Goal: Transaction & Acquisition: Obtain resource

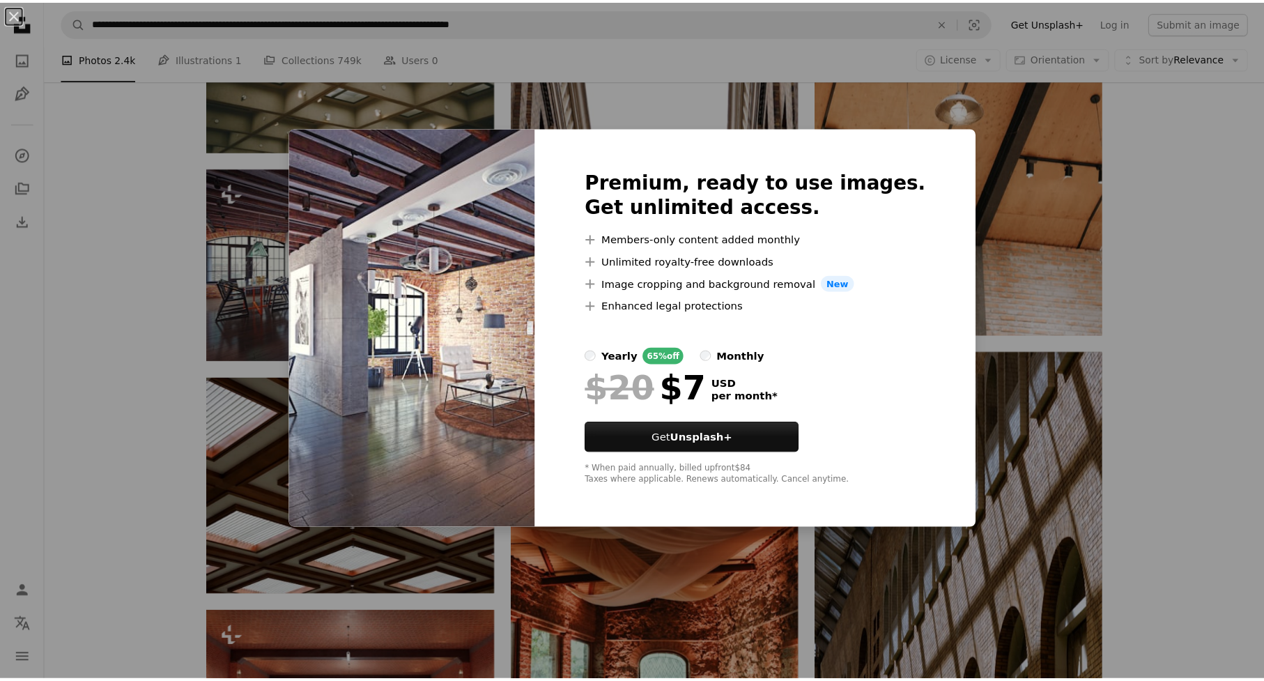
scroll to position [127, 0]
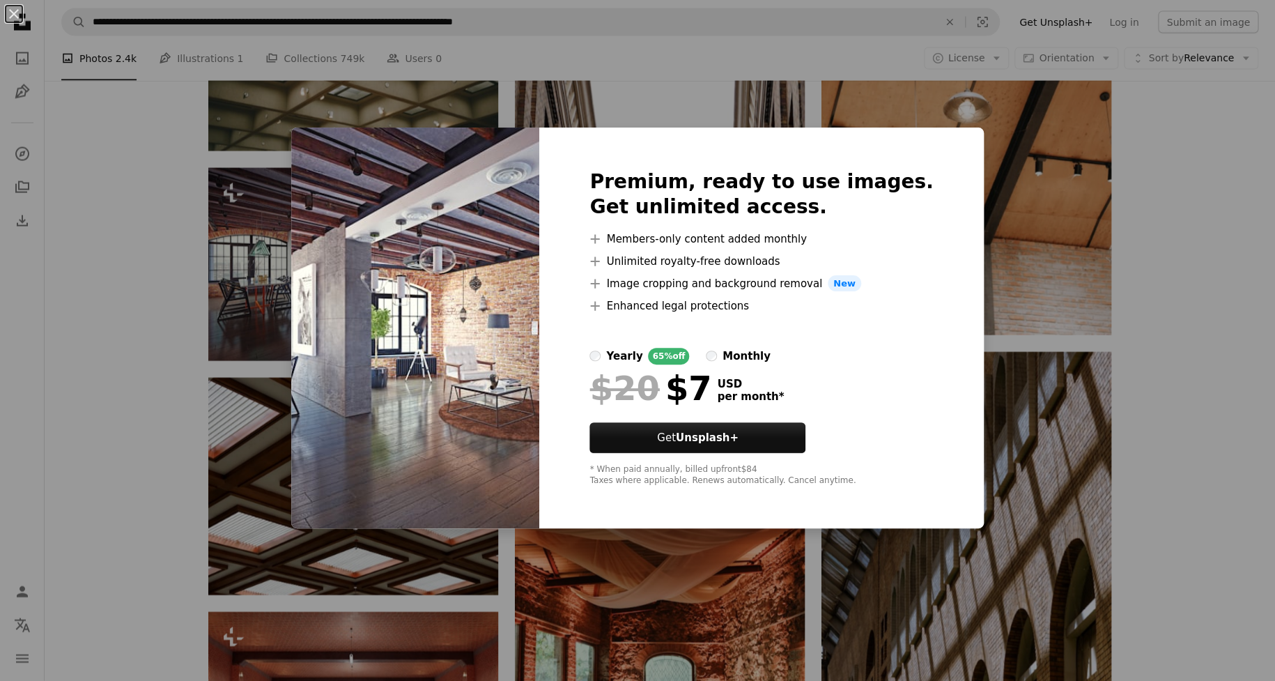
click at [143, 267] on div "An X shape Premium, ready to use images. Get unlimited access. A plus sign Memb…" at bounding box center [637, 340] width 1275 height 681
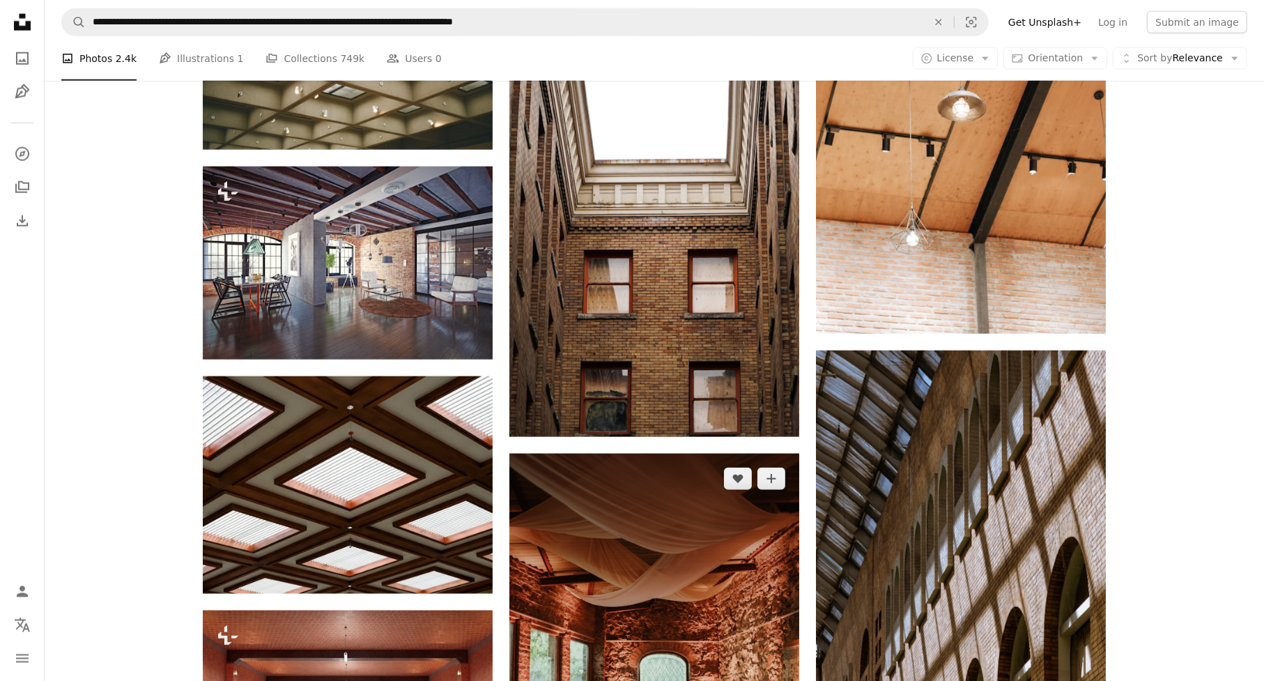
scroll to position [1881, 0]
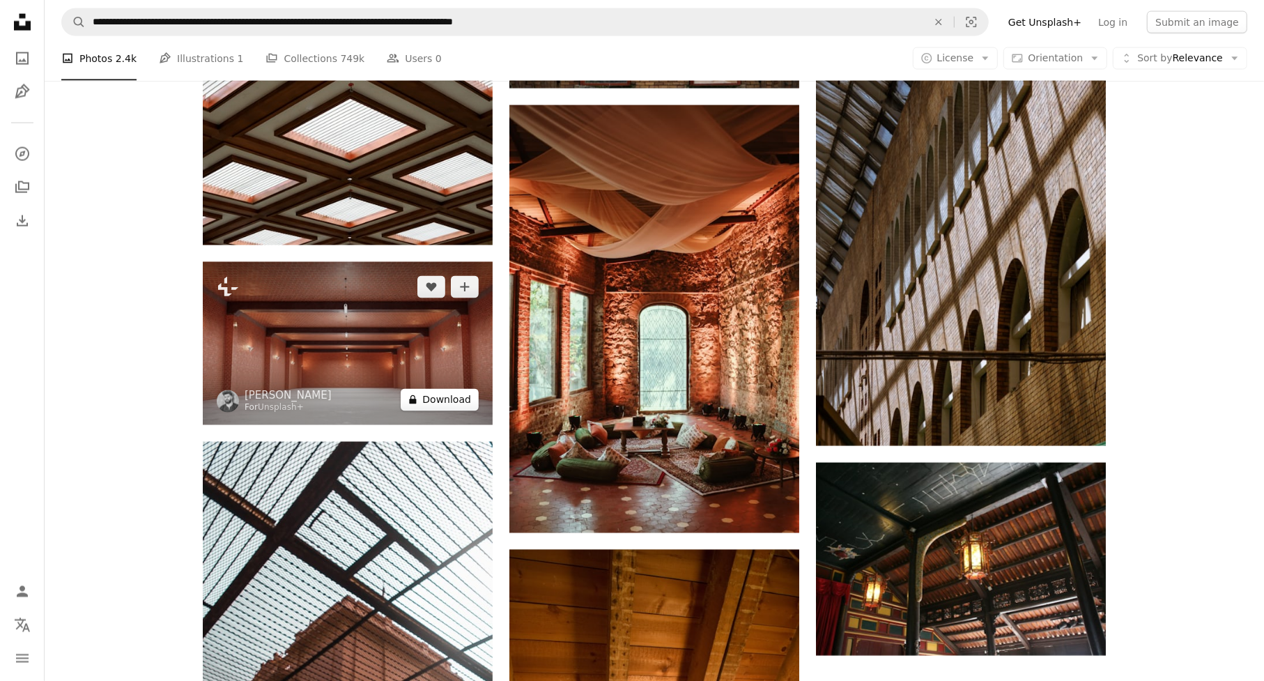
click at [428, 408] on button "A lock Download" at bounding box center [440, 400] width 78 height 22
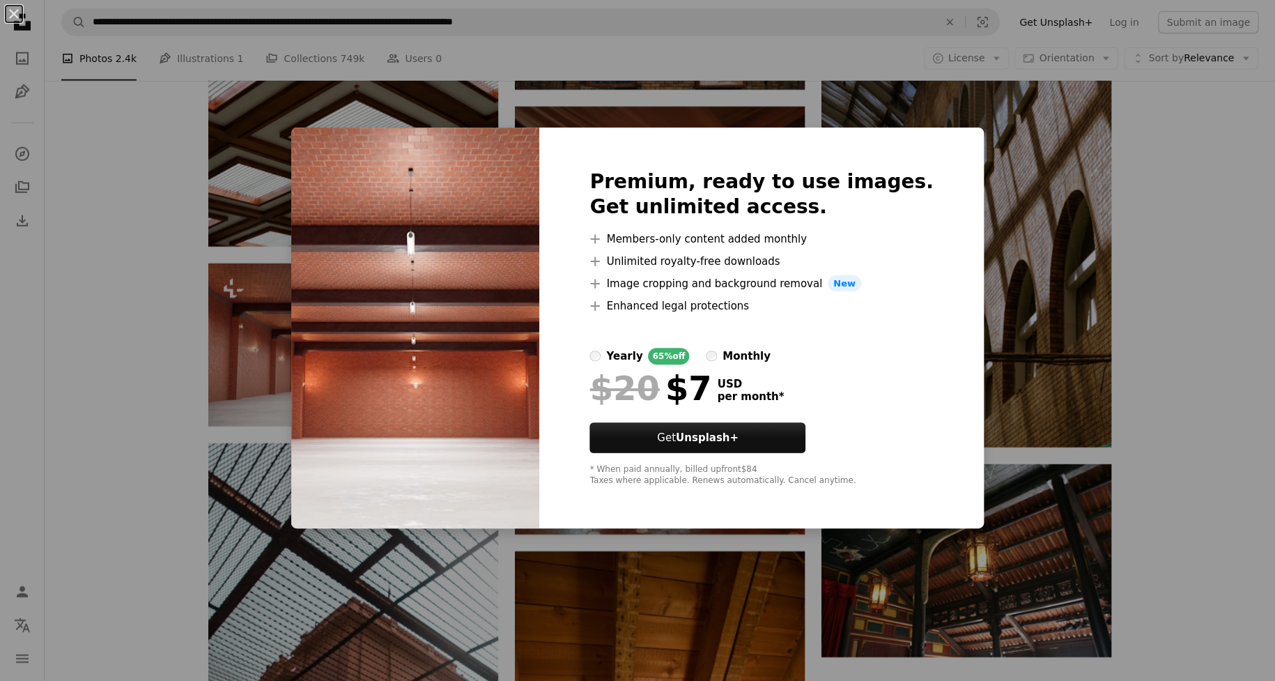
click at [133, 305] on div "An X shape Premium, ready to use images. Get unlimited access. A plus sign Memb…" at bounding box center [637, 340] width 1275 height 681
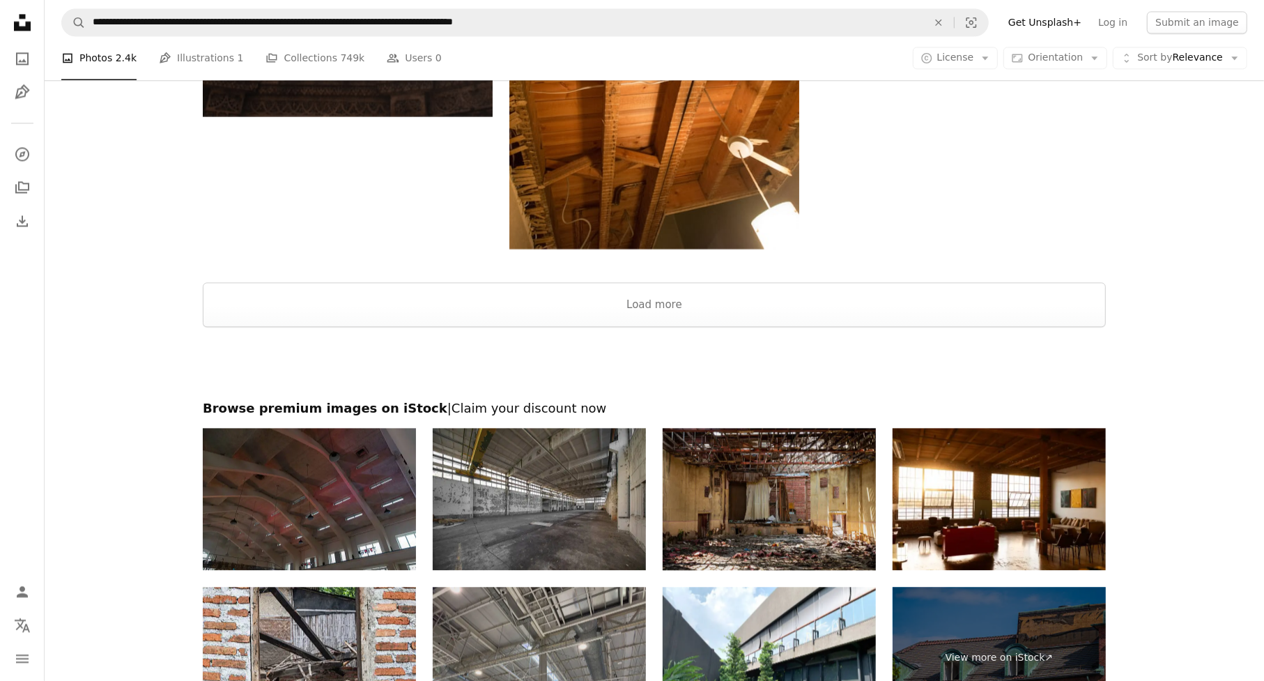
scroll to position [2578, 0]
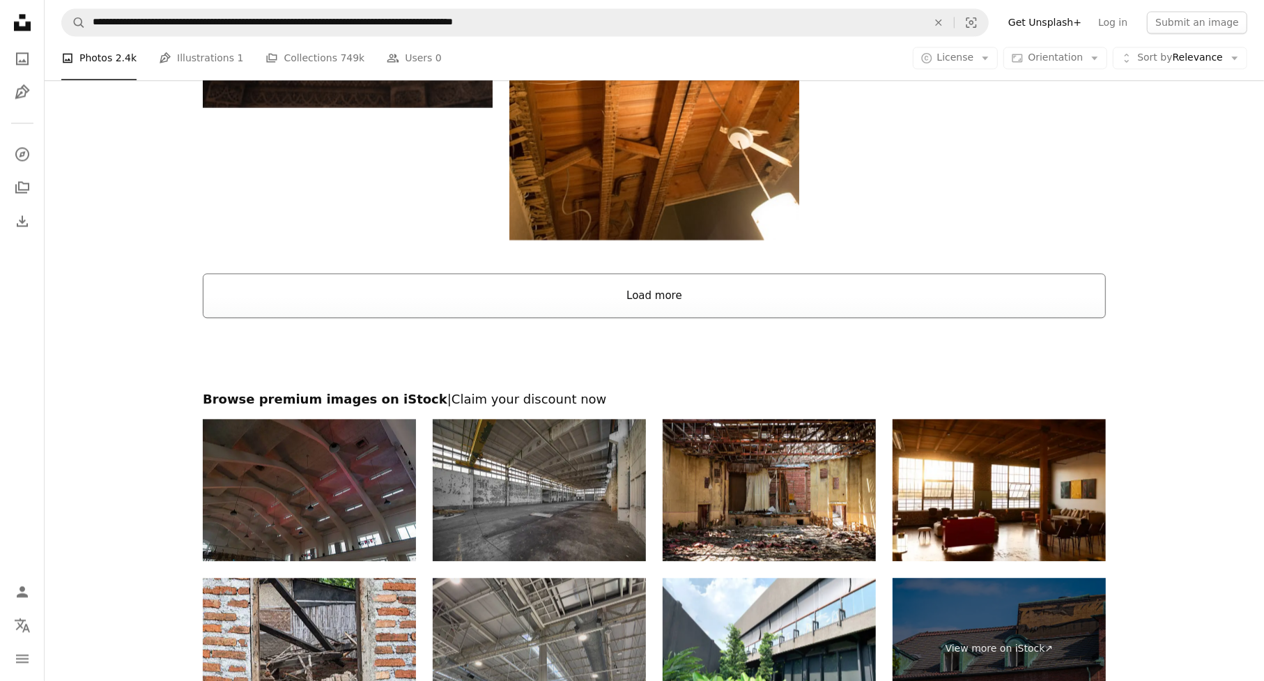
click at [665, 298] on button "Load more" at bounding box center [654, 295] width 903 height 45
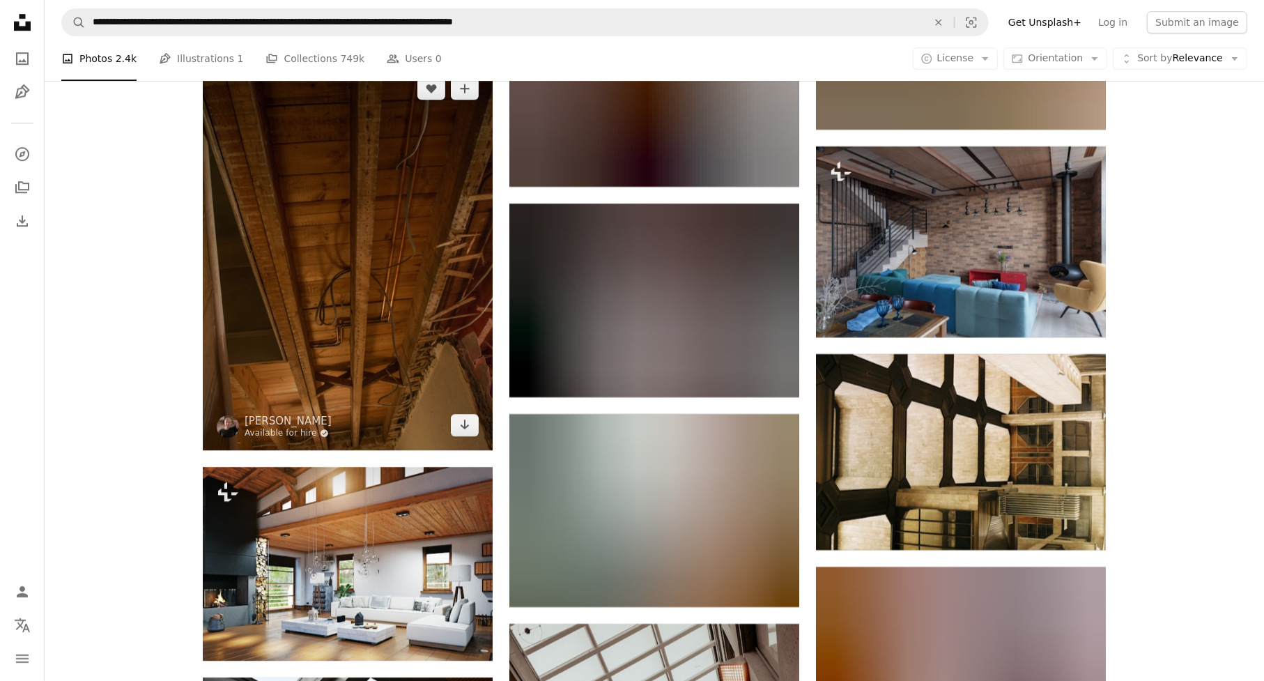
scroll to position [3763, 0]
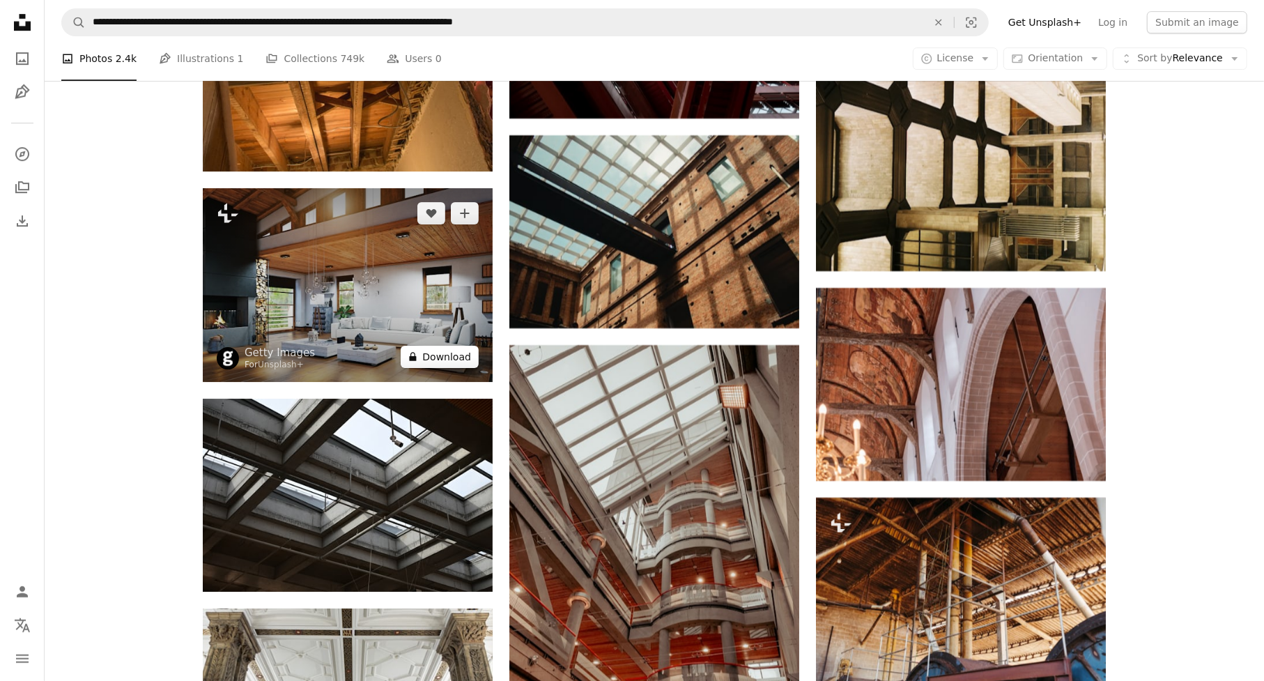
click at [417, 348] on button "A lock Download" at bounding box center [440, 357] width 78 height 22
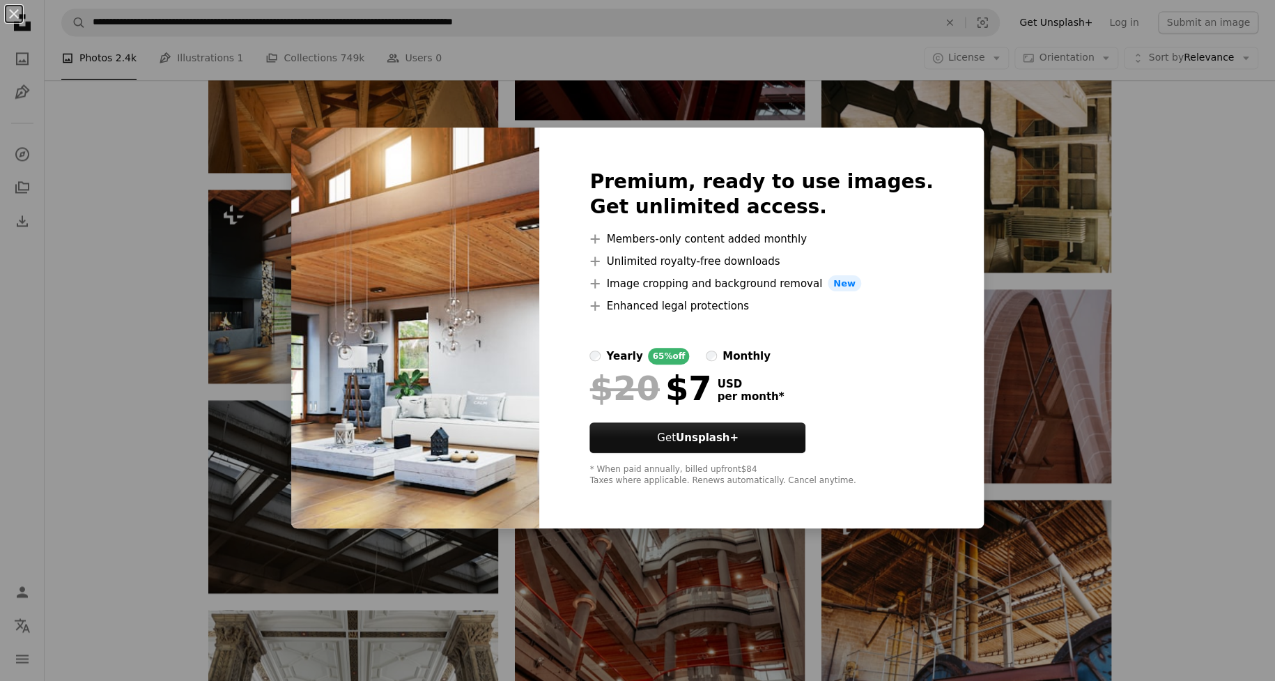
click at [91, 344] on div "An X shape Premium, ready to use images. Get unlimited access. A plus sign Memb…" at bounding box center [637, 340] width 1275 height 681
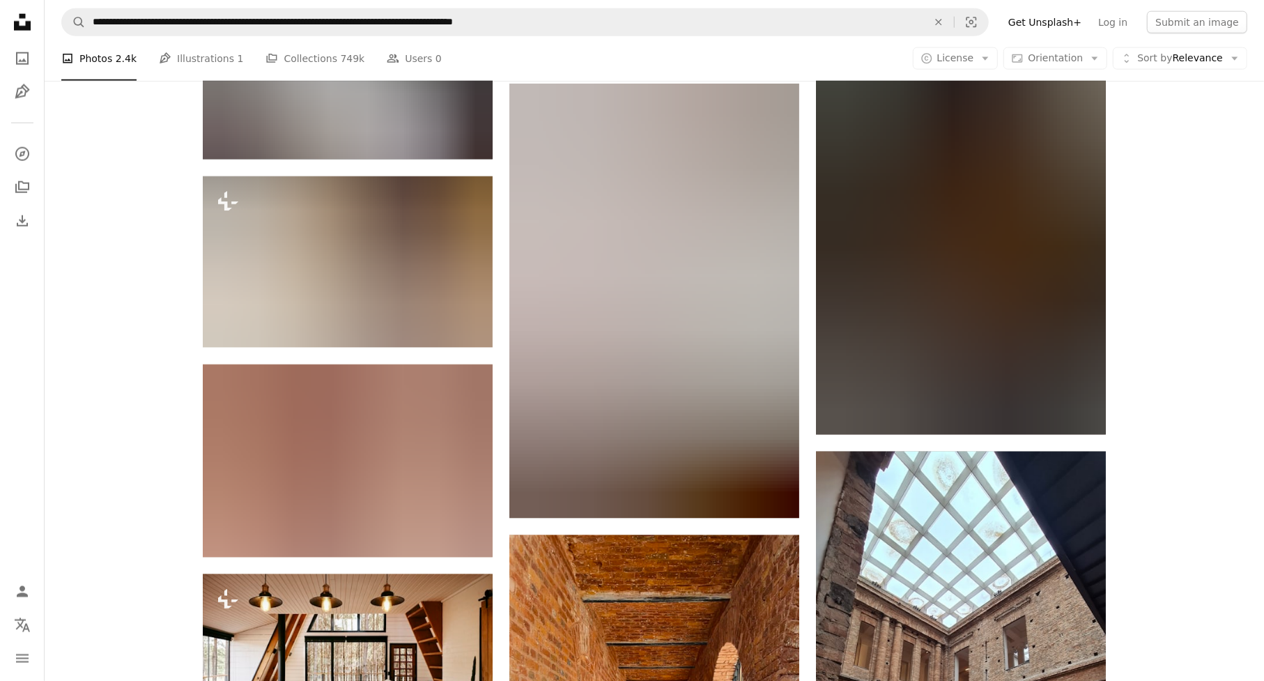
scroll to position [10313, 0]
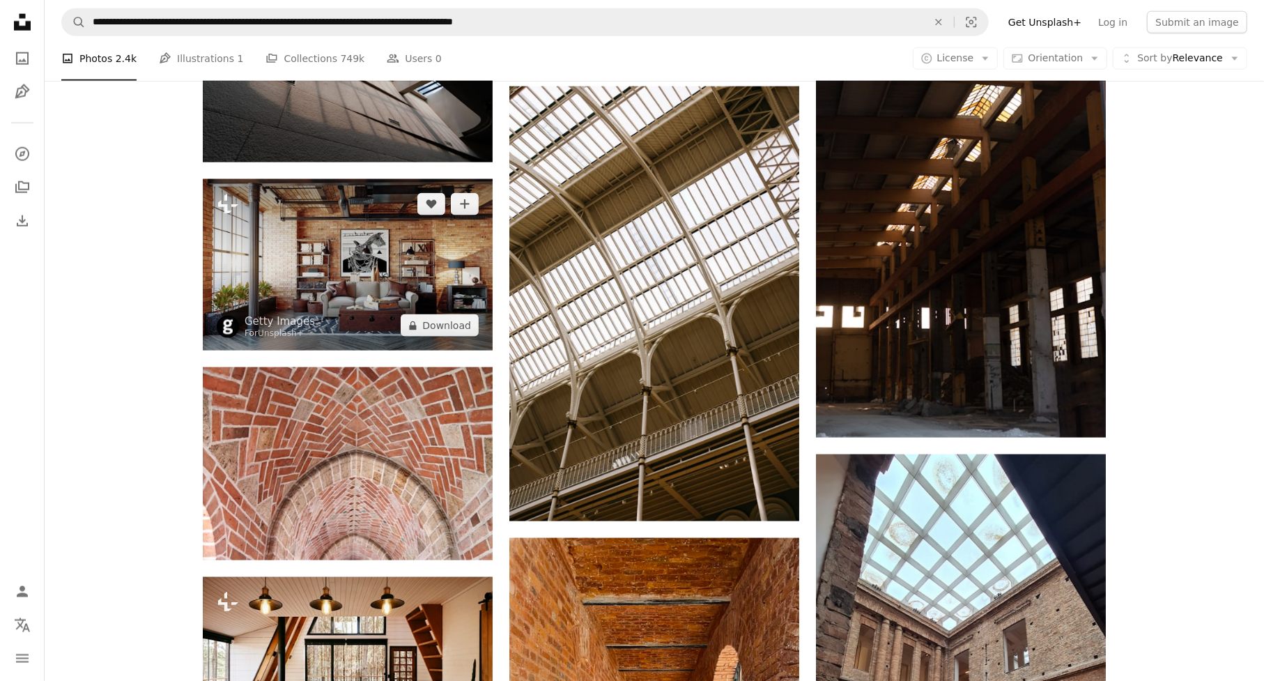
click at [376, 272] on img at bounding box center [348, 264] width 290 height 171
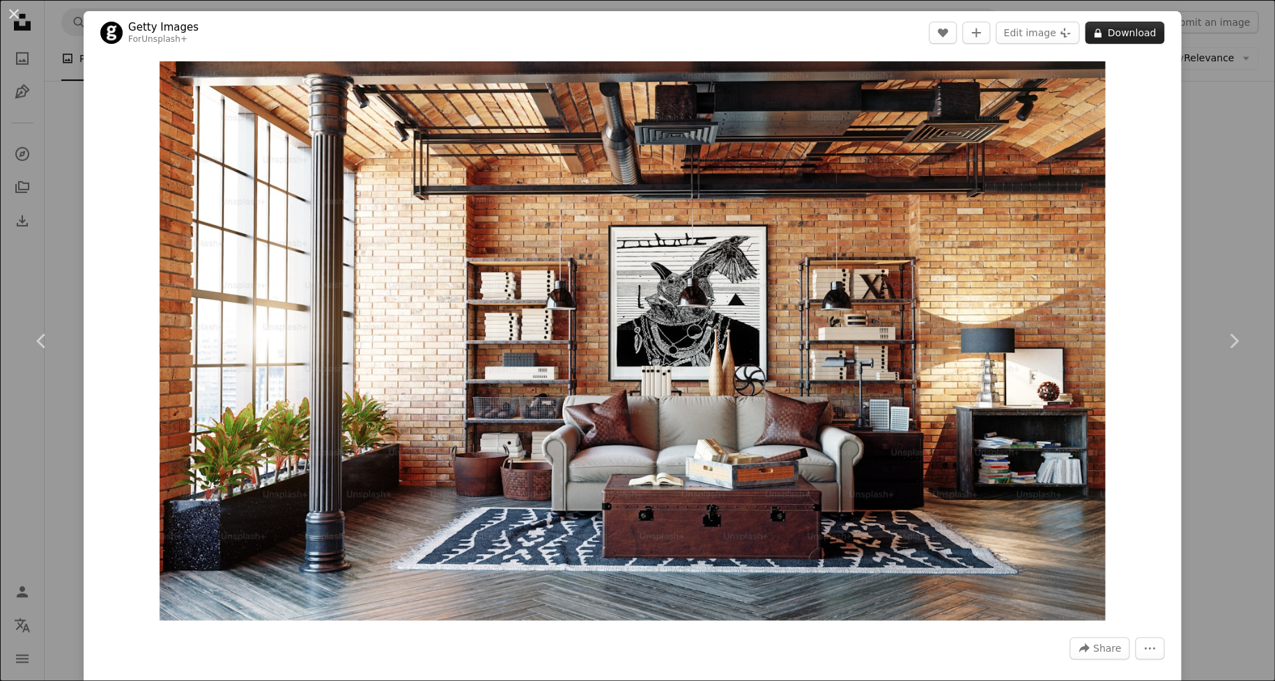
click at [1130, 31] on button "A lock Download" at bounding box center [1124, 33] width 79 height 22
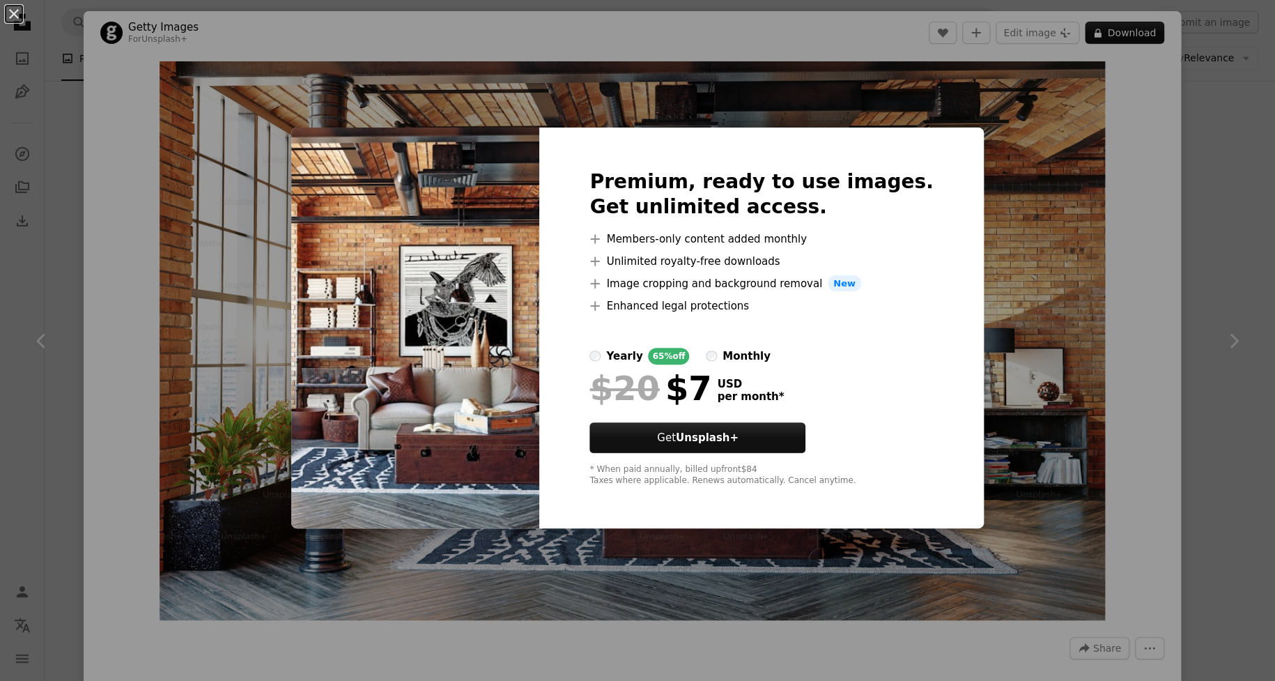
click at [996, 167] on div "An X shape Premium, ready to use images. Get unlimited access. A plus sign Memb…" at bounding box center [637, 340] width 1275 height 681
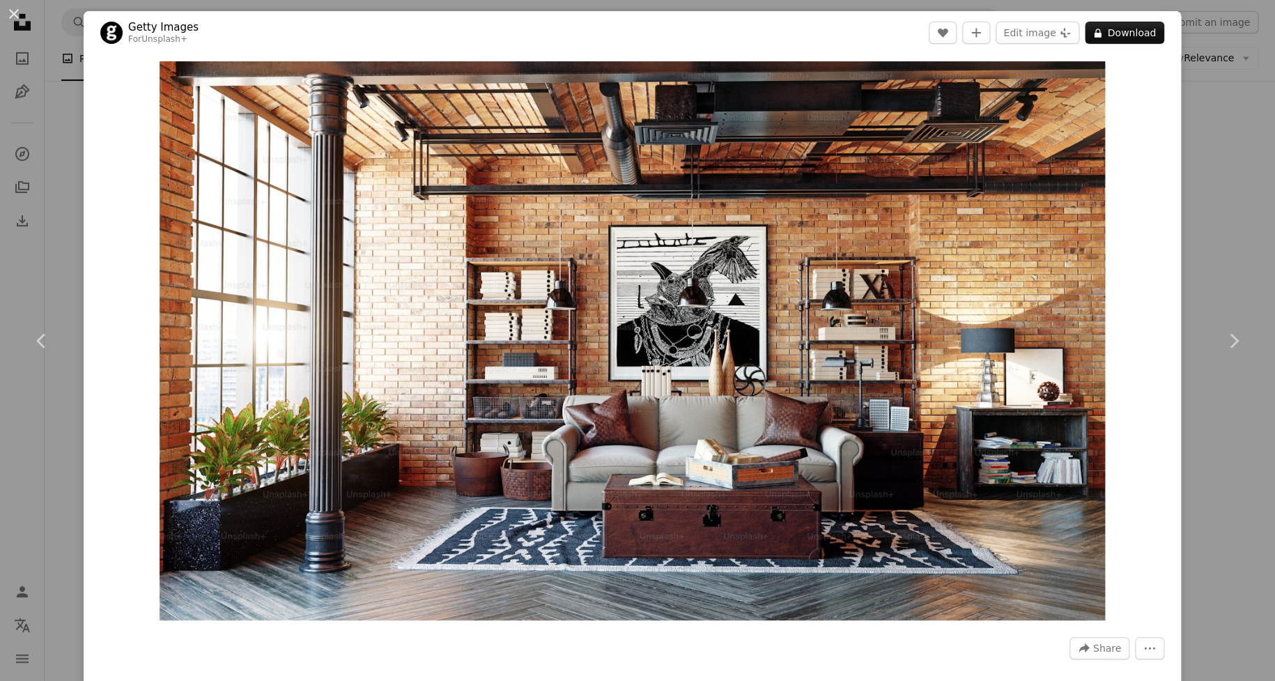
click at [1218, 98] on div "An X shape Chevron left Chevron right Getty Images For Unsplash+ A heart A plus…" at bounding box center [637, 340] width 1275 height 681
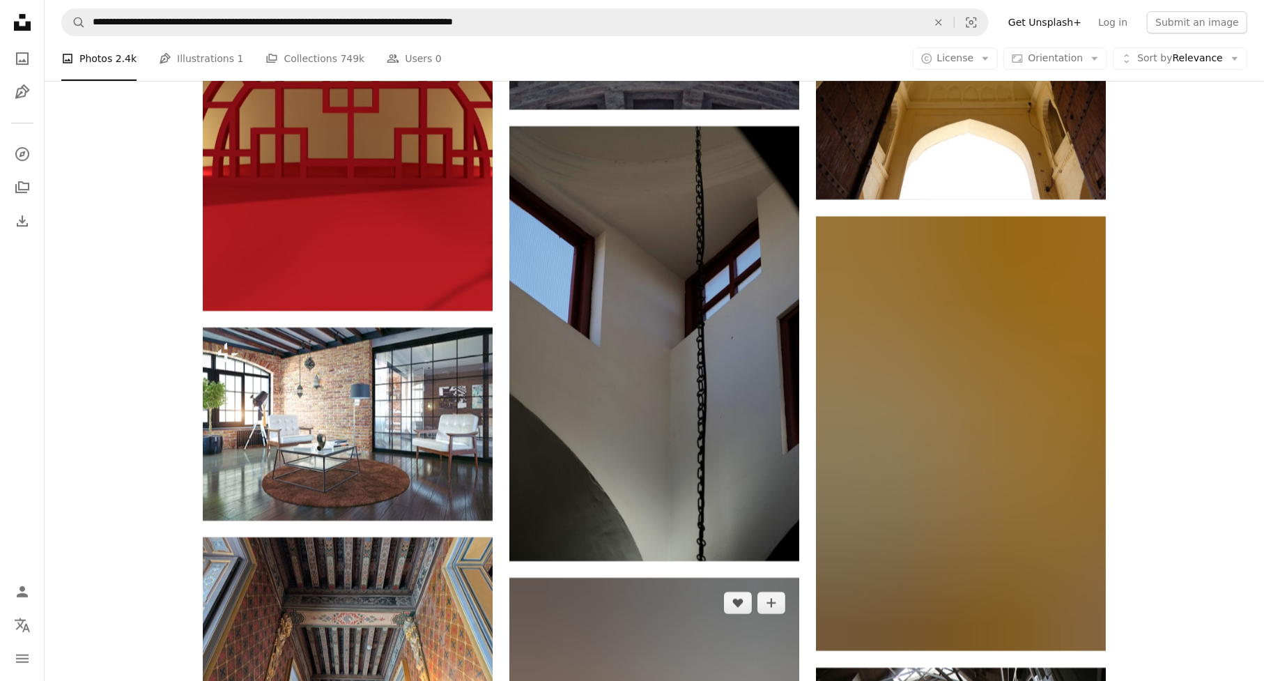
scroll to position [12822, 0]
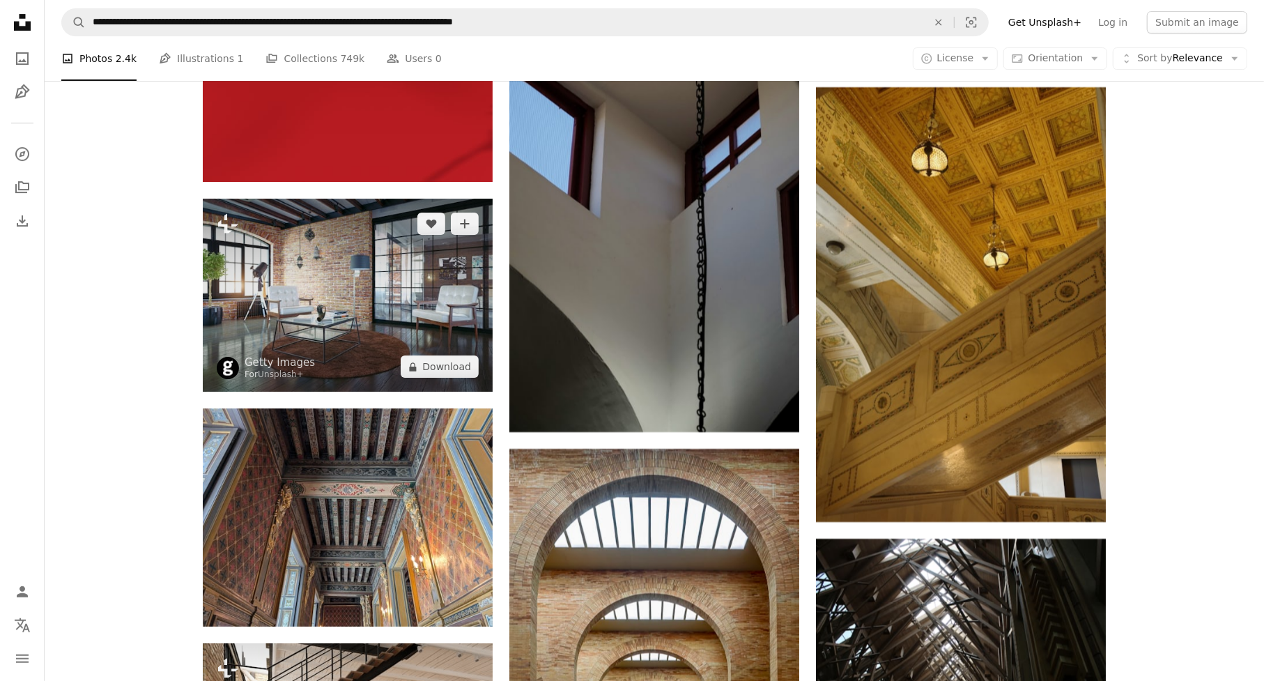
click at [406, 295] on img at bounding box center [348, 295] width 290 height 193
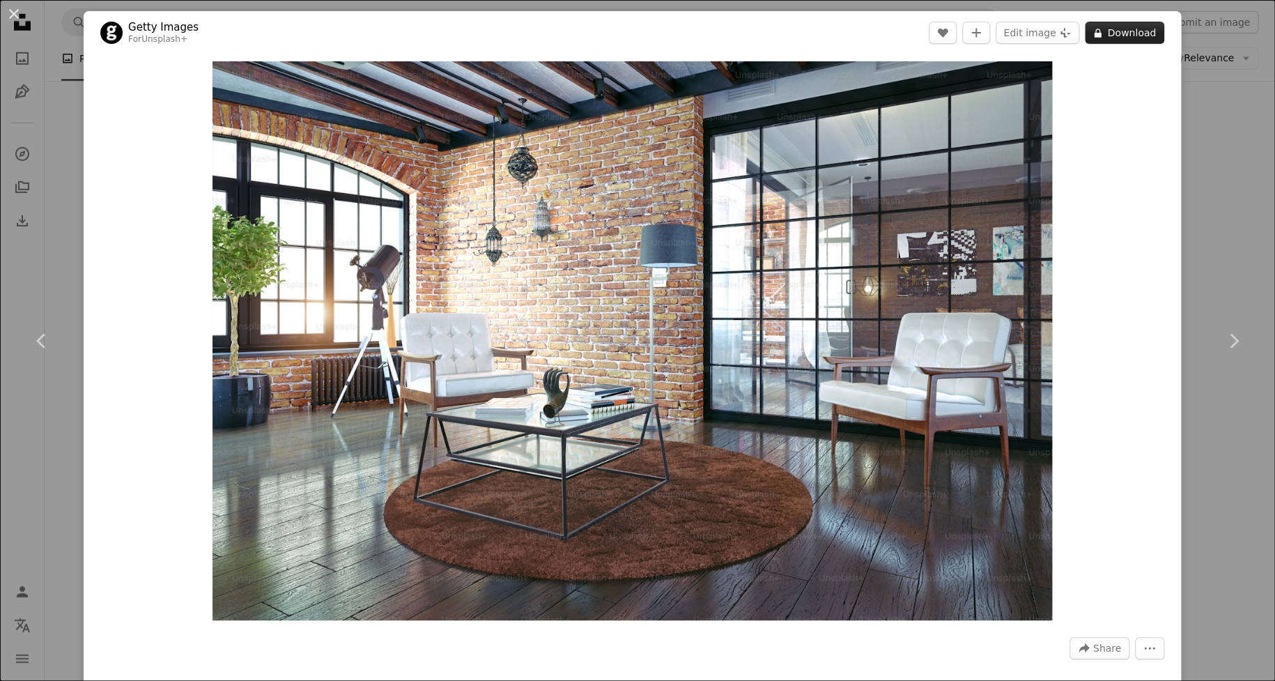
click at [1110, 34] on button "A lock Download" at bounding box center [1124, 33] width 79 height 22
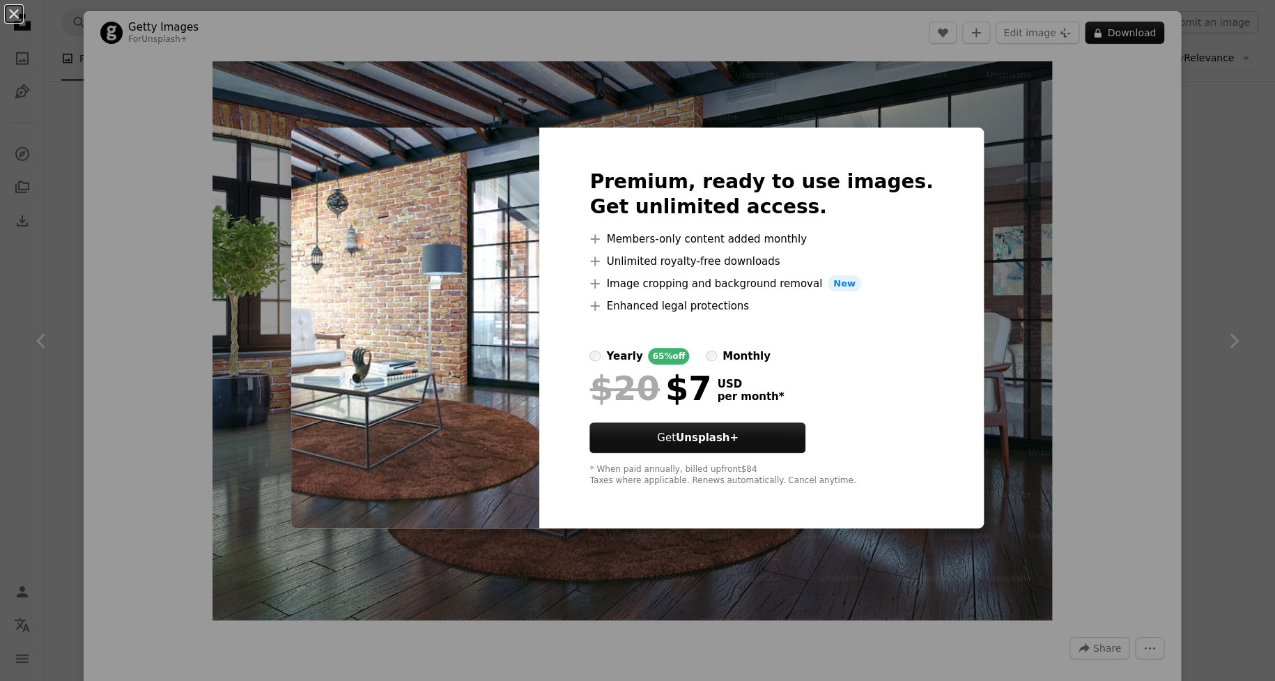
click at [1263, 171] on html "**********" at bounding box center [637, 644] width 1275 height 26932
click at [1219, 169] on div "An X shape Premium, ready to use images. Get unlimited access. A plus sign Memb…" at bounding box center [637, 340] width 1275 height 681
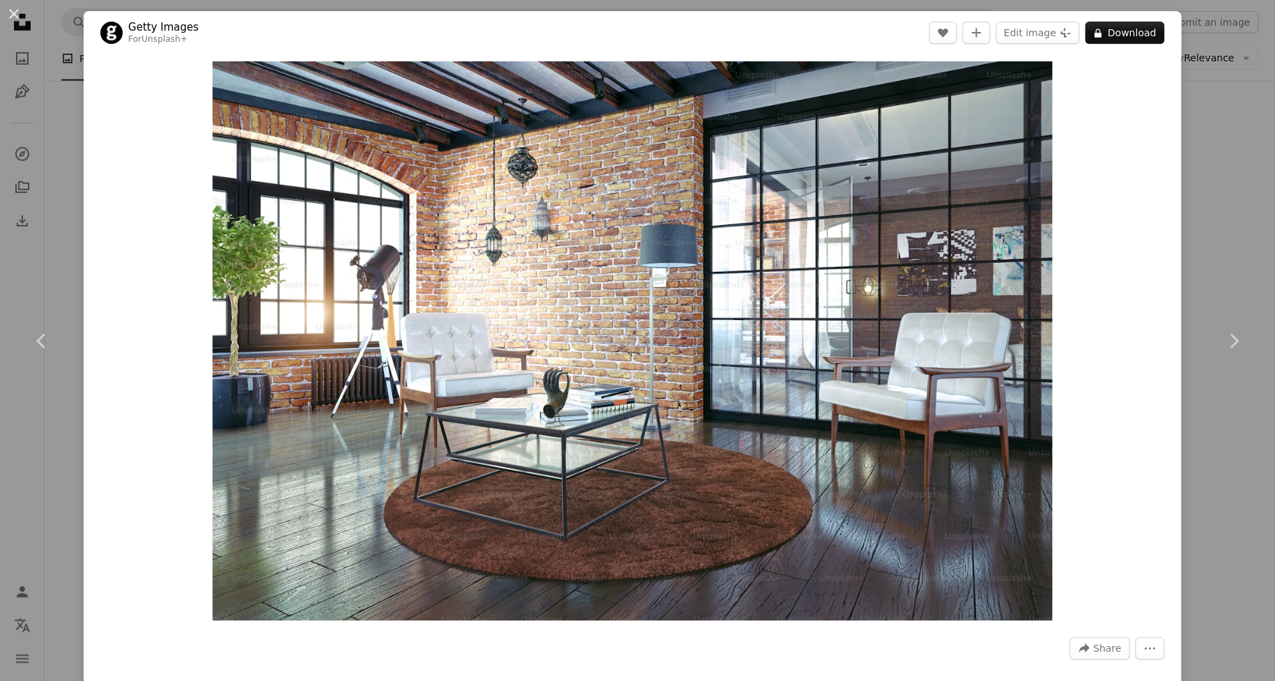
click at [1199, 219] on div "An X shape Chevron left Chevron right Getty Images For Unsplash+ A heart A plus…" at bounding box center [637, 340] width 1275 height 681
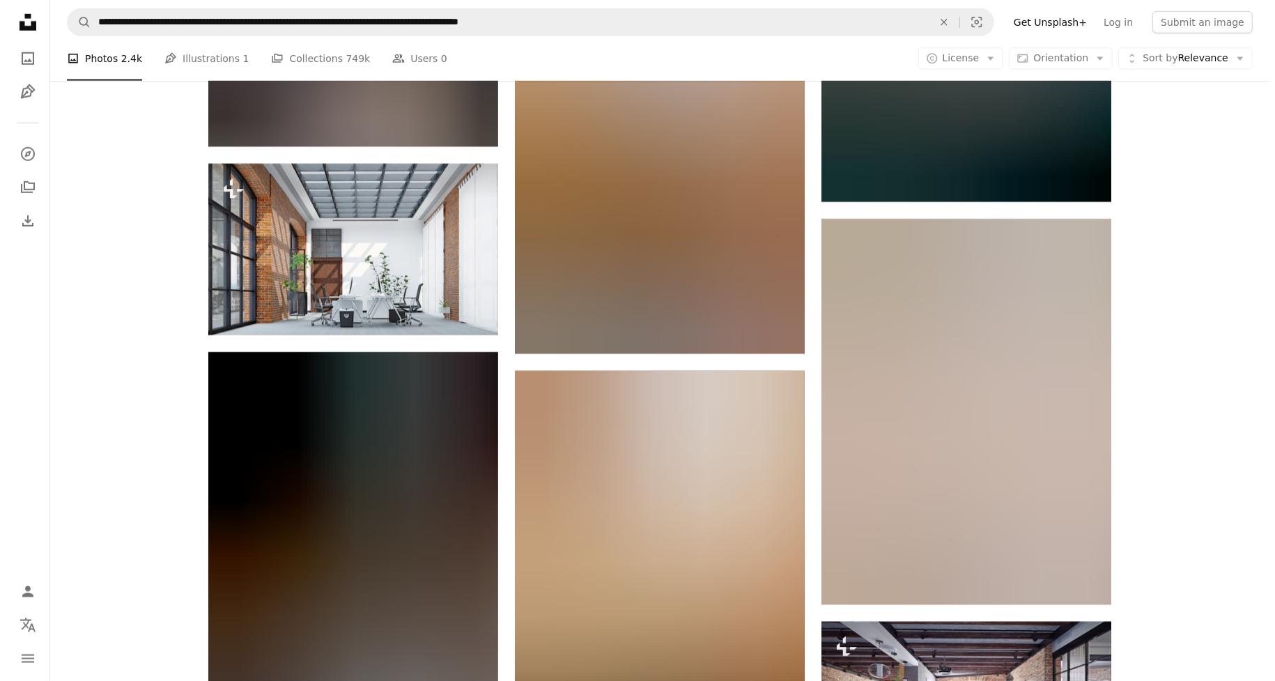
scroll to position [14215, 0]
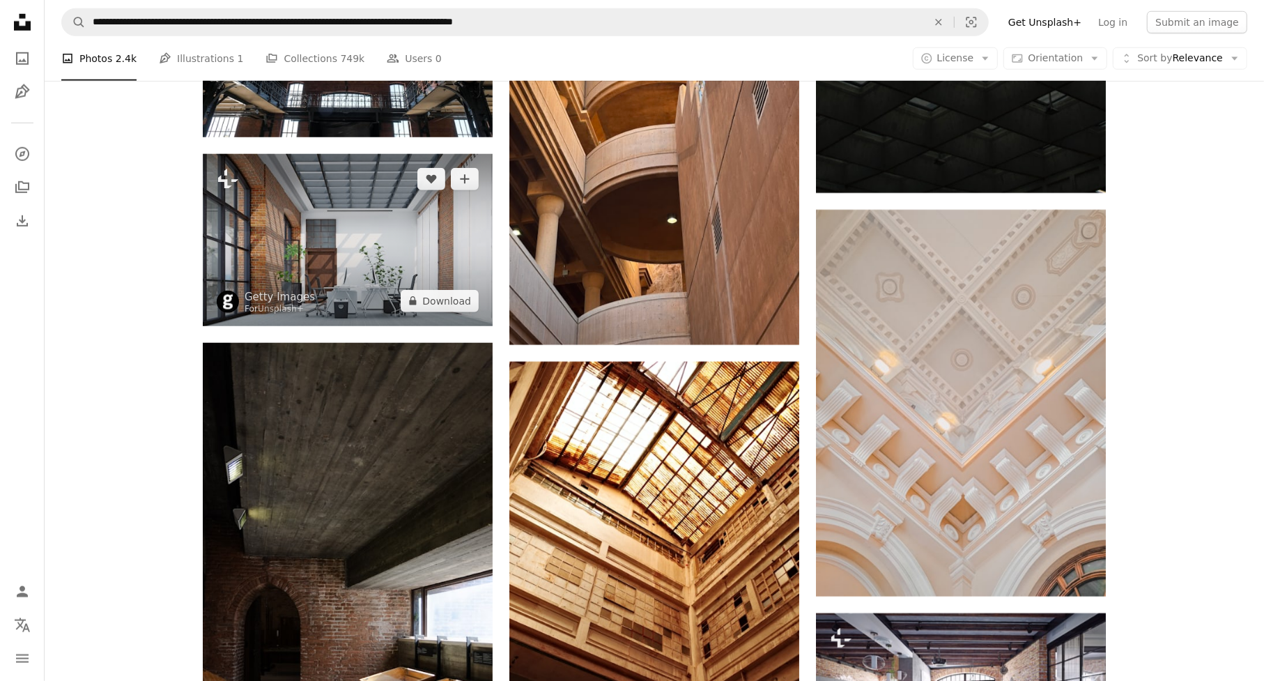
click at [372, 228] on img at bounding box center [348, 239] width 290 height 171
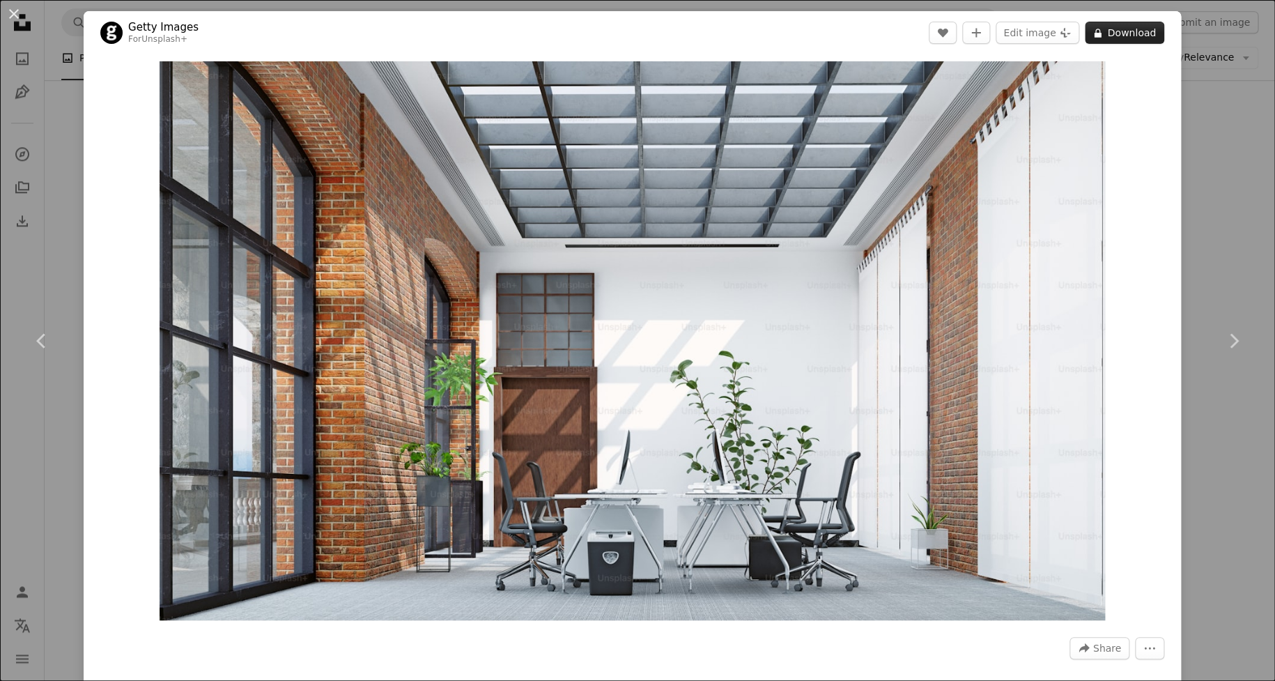
click at [1095, 33] on button "A lock Download" at bounding box center [1124, 33] width 79 height 22
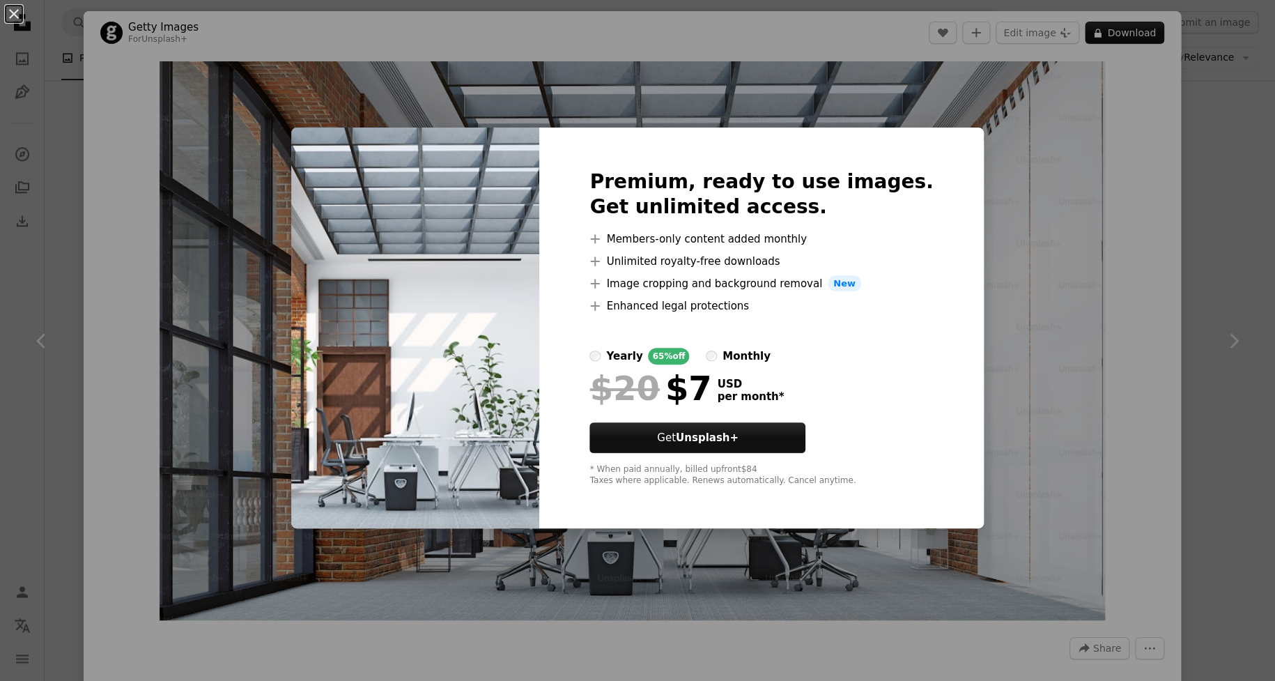
click at [1214, 288] on div "An X shape Premium, ready to use images. Get unlimited access. A plus sign Memb…" at bounding box center [637, 340] width 1275 height 681
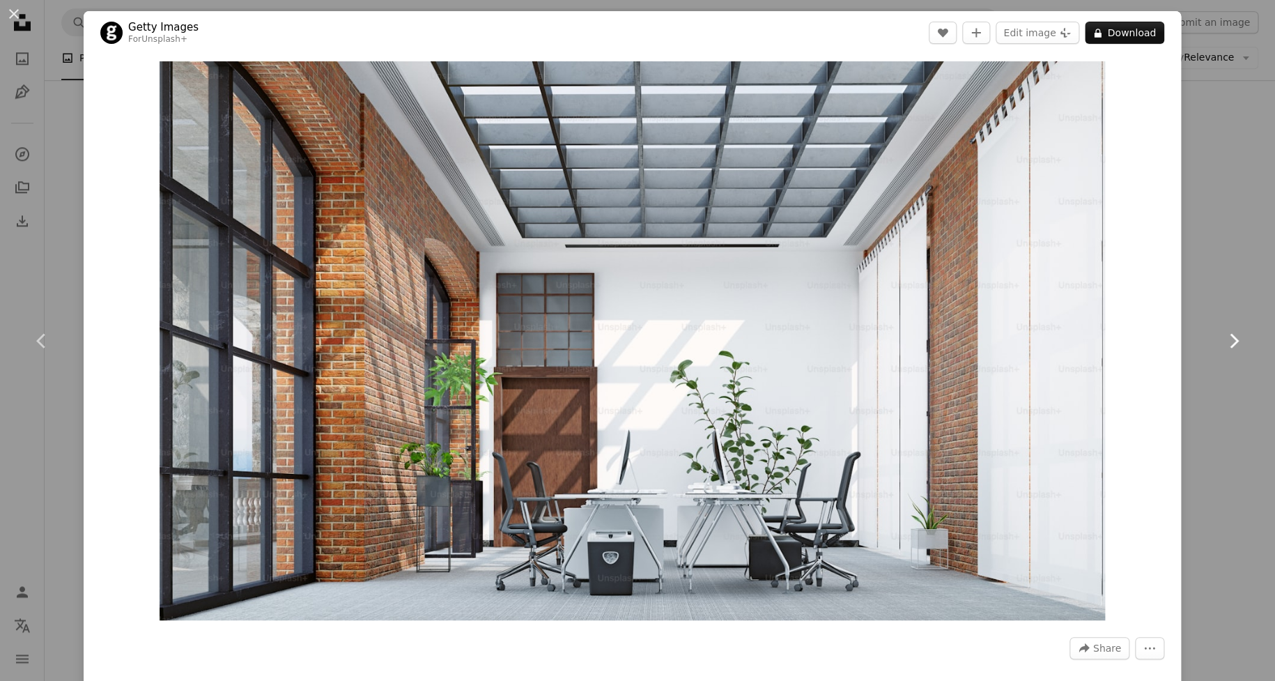
click at [1203, 292] on link "Chevron right" at bounding box center [1234, 341] width 84 height 134
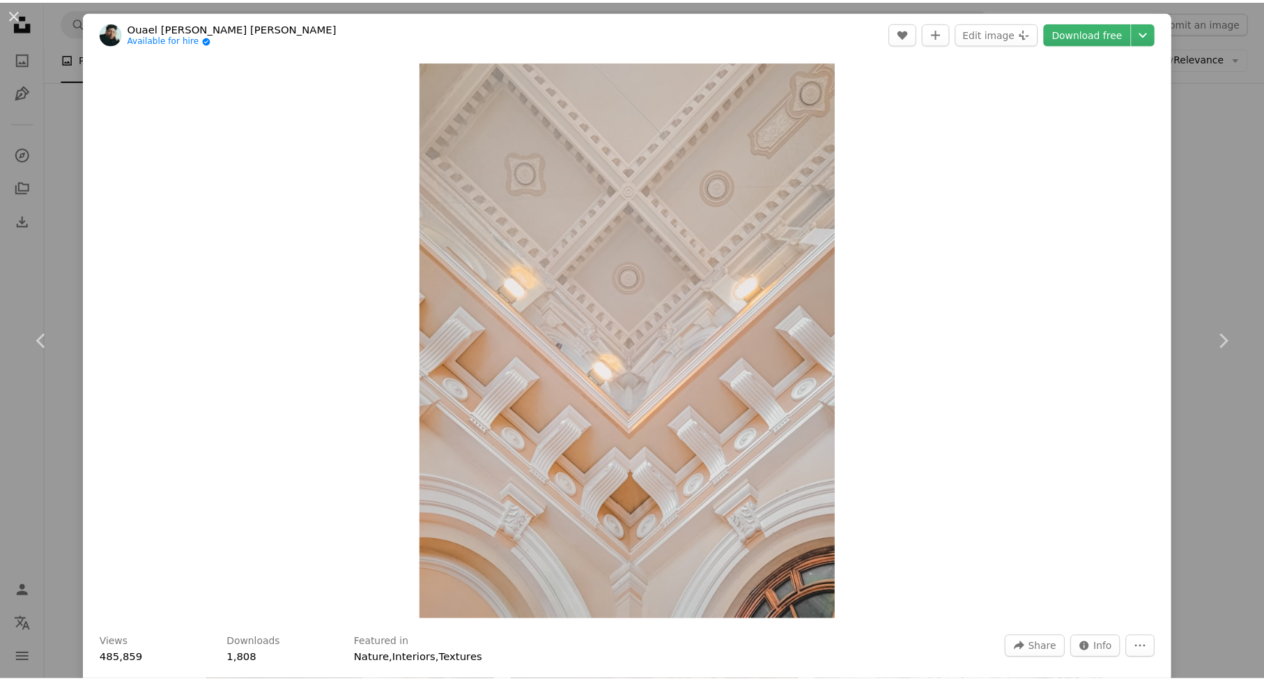
scroll to position [279, 0]
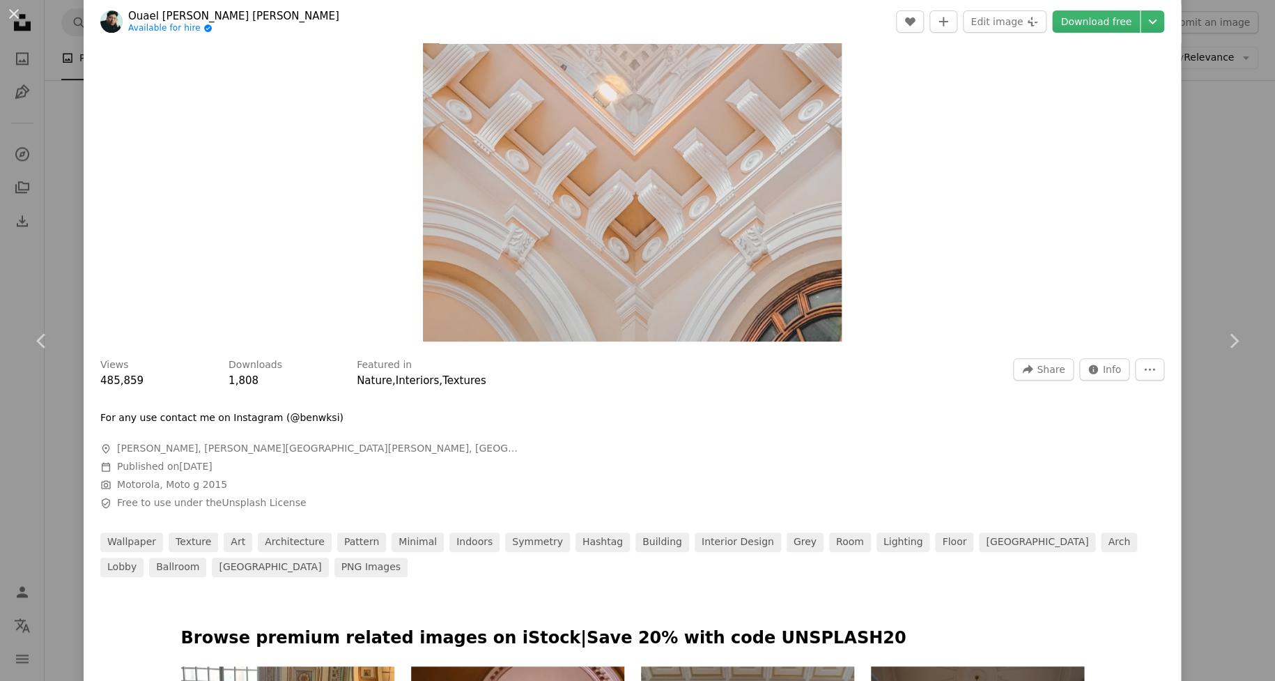
drag, startPoint x: 13, startPoint y: 21, endPoint x: 102, endPoint y: 137, distance: 146.2
click at [13, 22] on button "An X shape" at bounding box center [14, 14] width 17 height 17
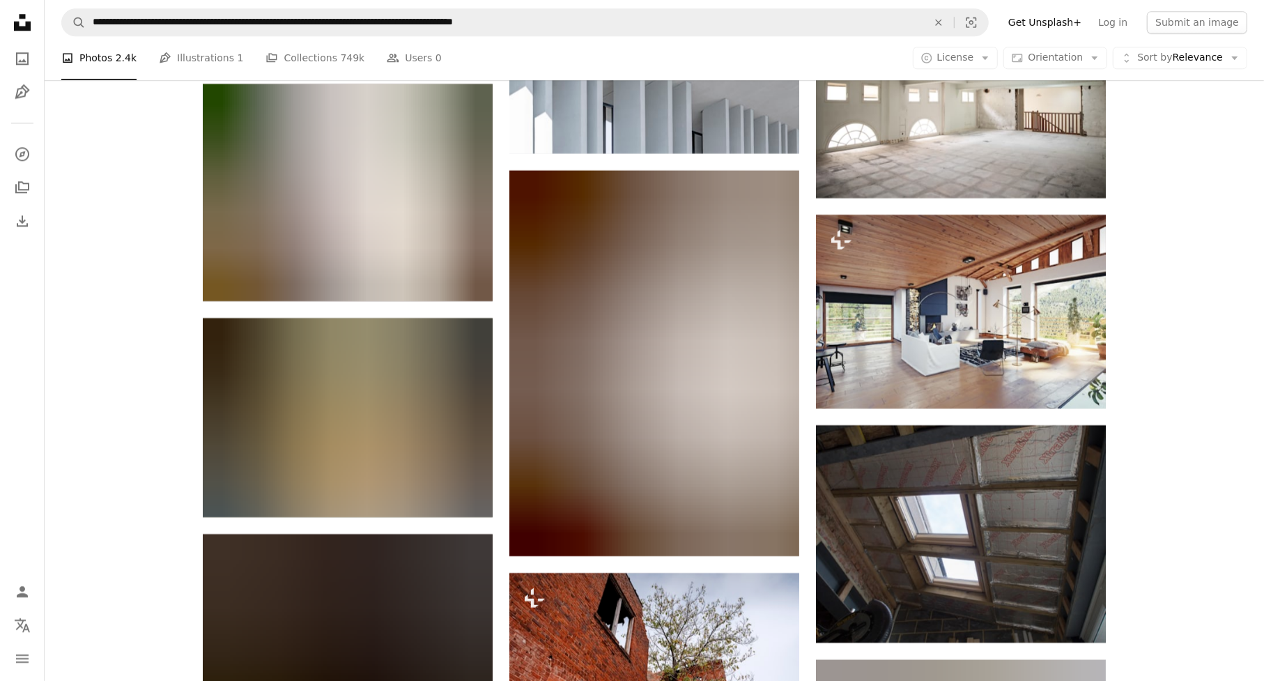
scroll to position [16376, 0]
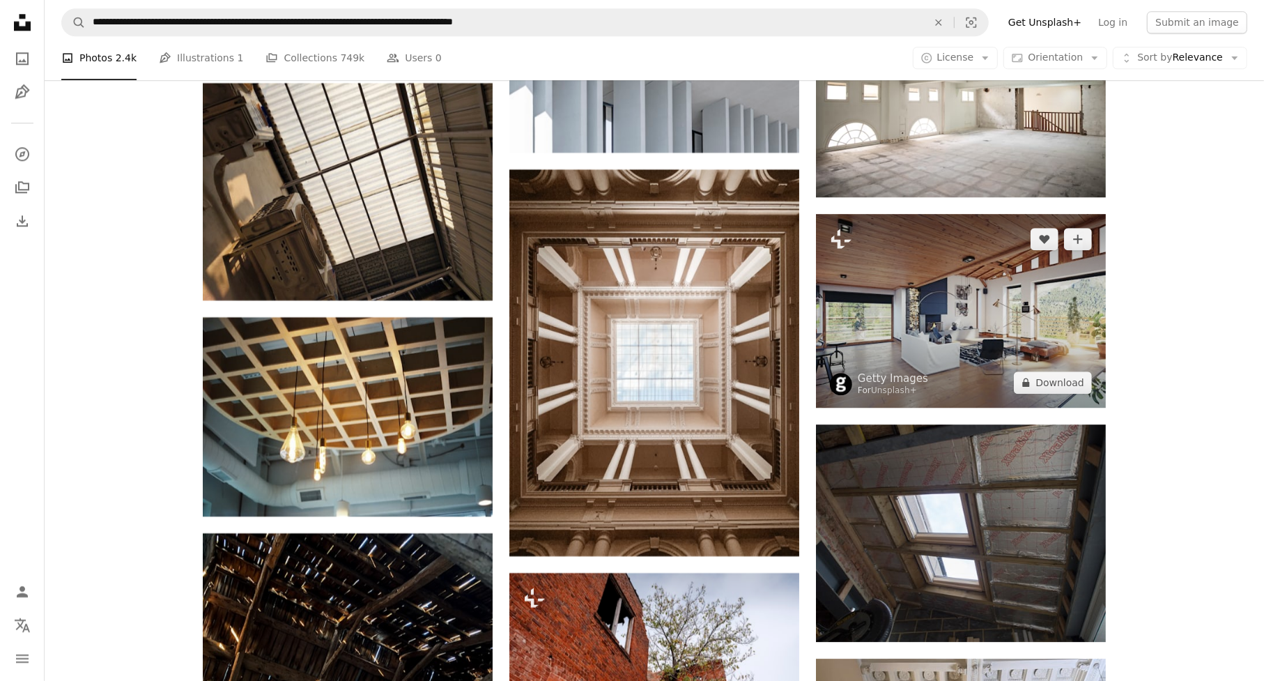
click at [990, 321] on img at bounding box center [961, 311] width 290 height 194
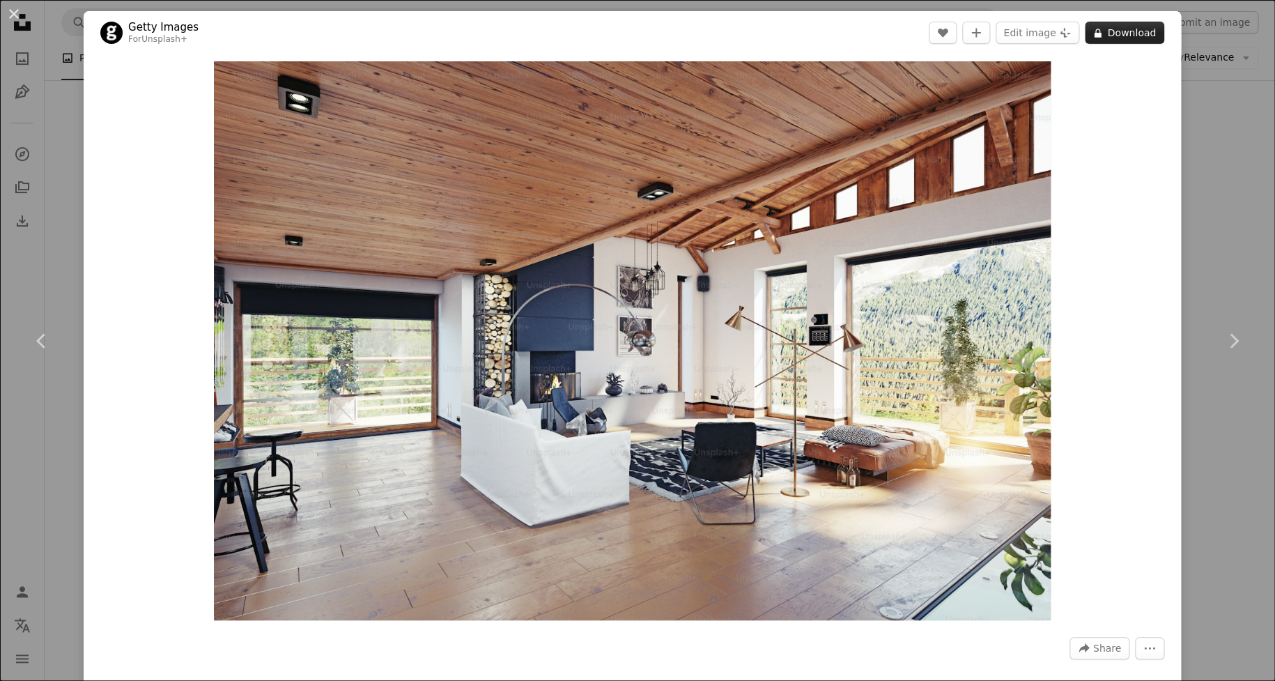
click at [1095, 43] on button "A lock Download" at bounding box center [1124, 33] width 79 height 22
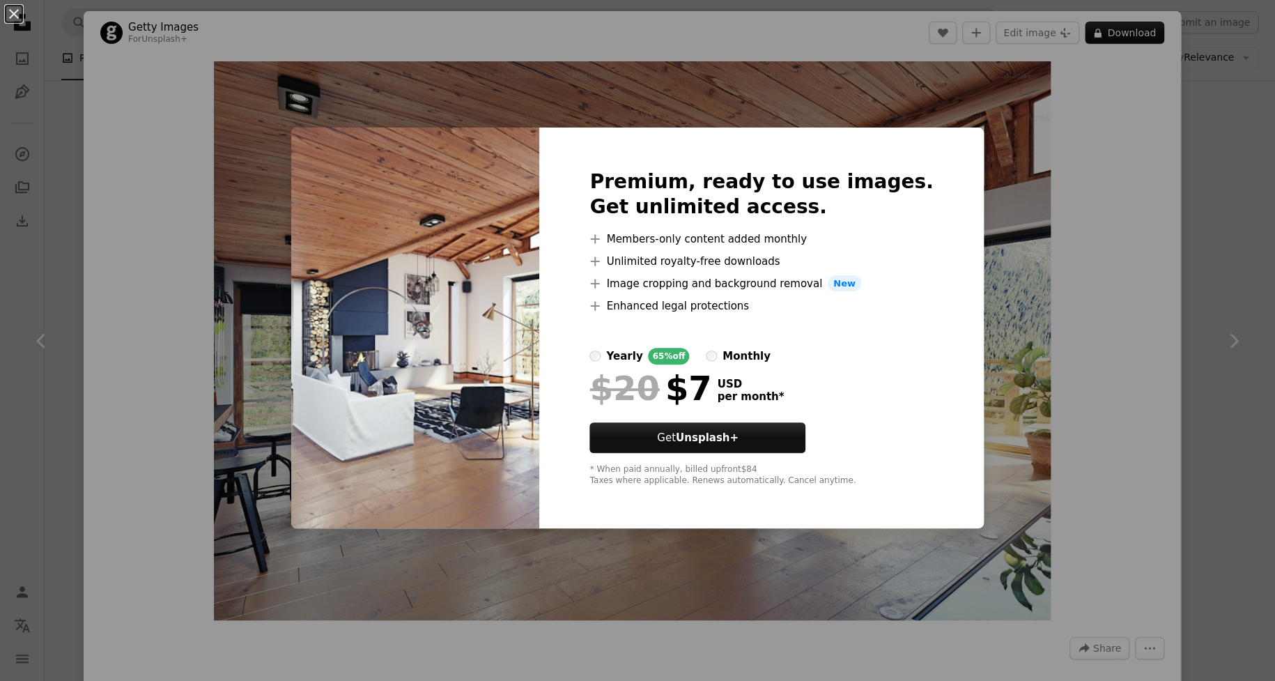
click at [1178, 194] on div "An X shape Premium, ready to use images. Get unlimited access. A plus sign Memb…" at bounding box center [637, 340] width 1275 height 681
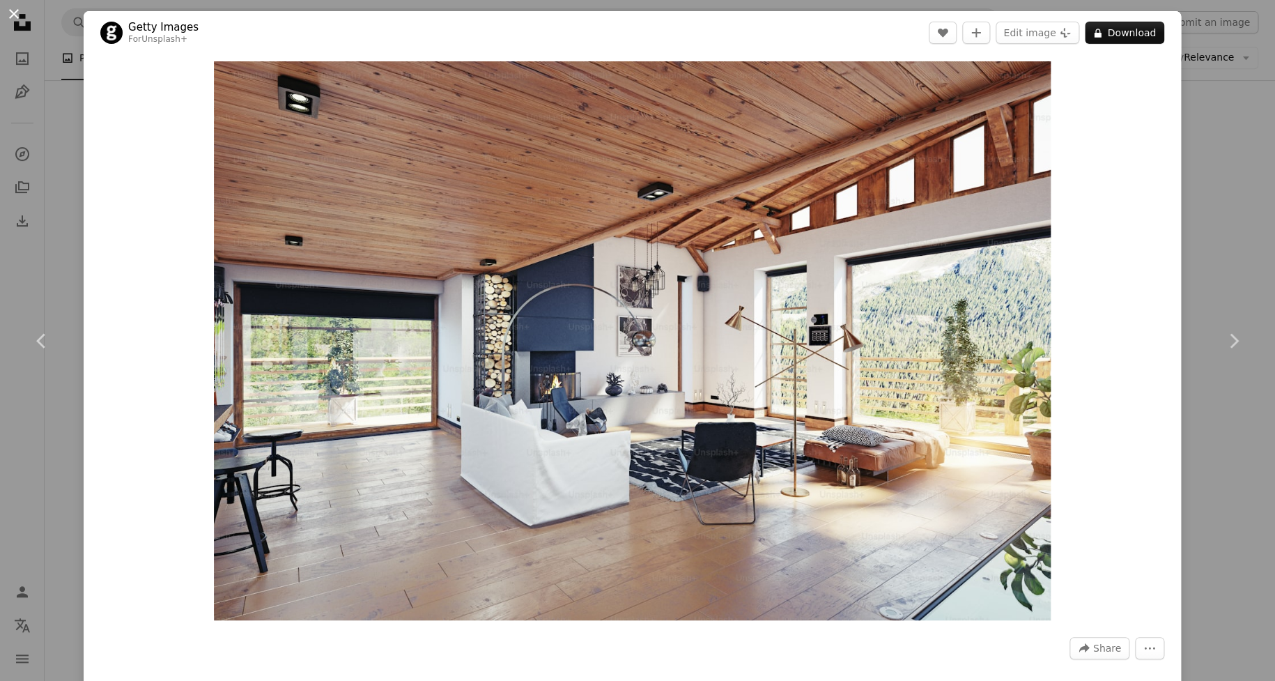
click at [15, 17] on button "An X shape" at bounding box center [14, 14] width 17 height 17
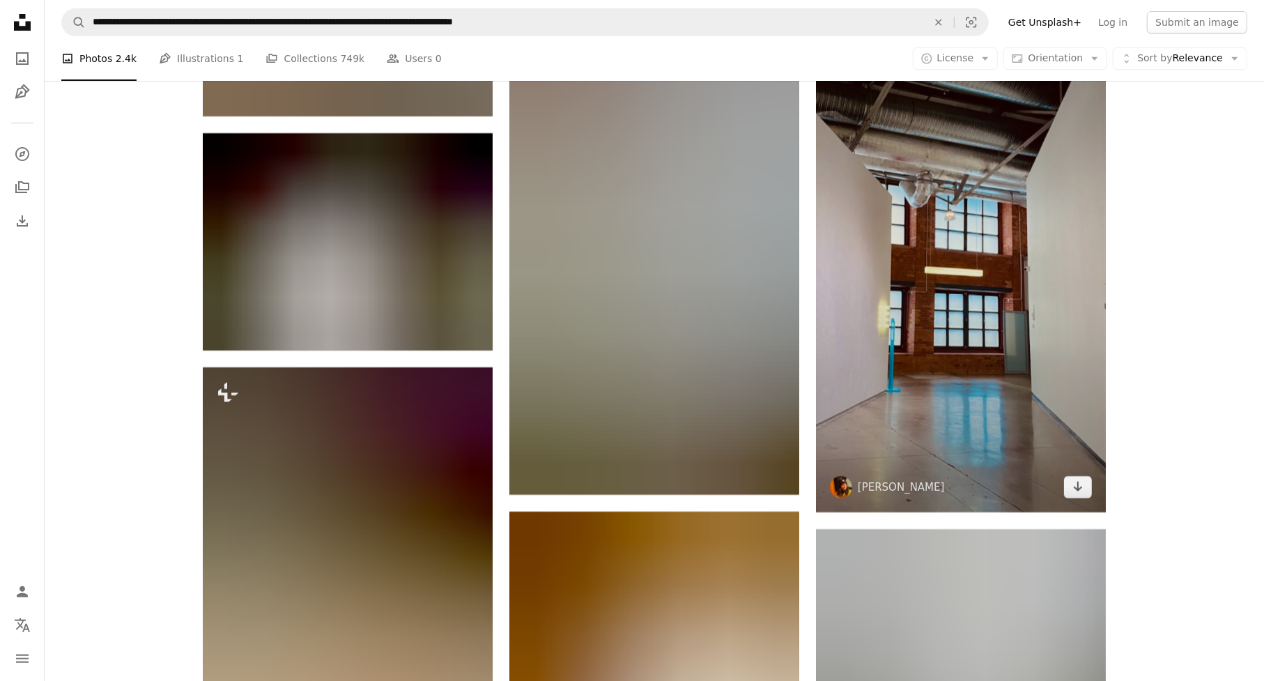
scroll to position [17978, 0]
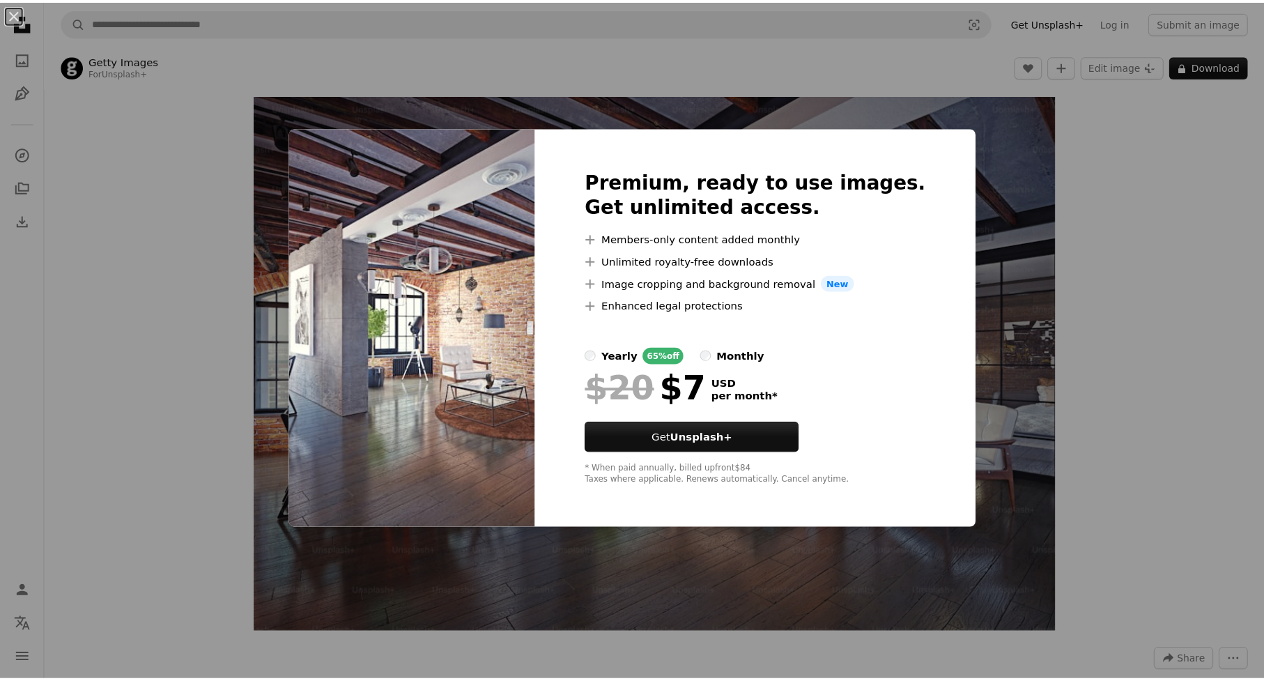
scroll to position [127, 0]
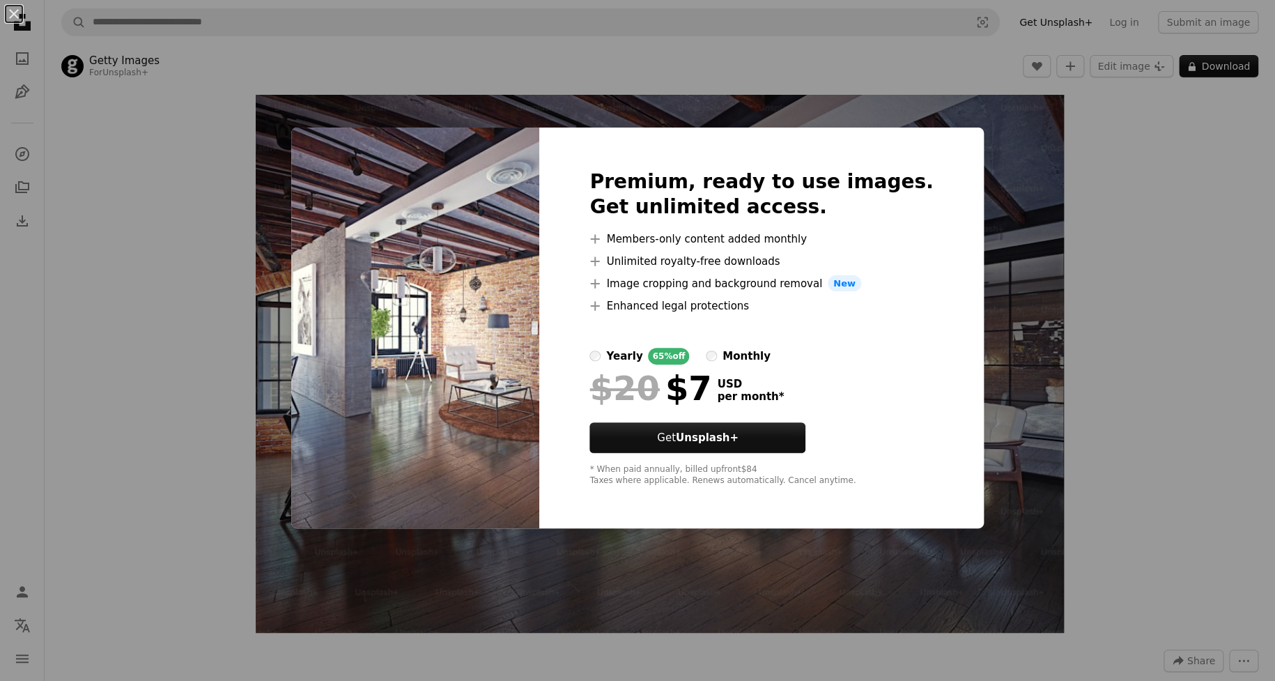
click at [187, 440] on div "An X shape Premium, ready to use images. Get unlimited access. A plus sign Memb…" at bounding box center [637, 340] width 1275 height 681
